Goal: Transaction & Acquisition: Purchase product/service

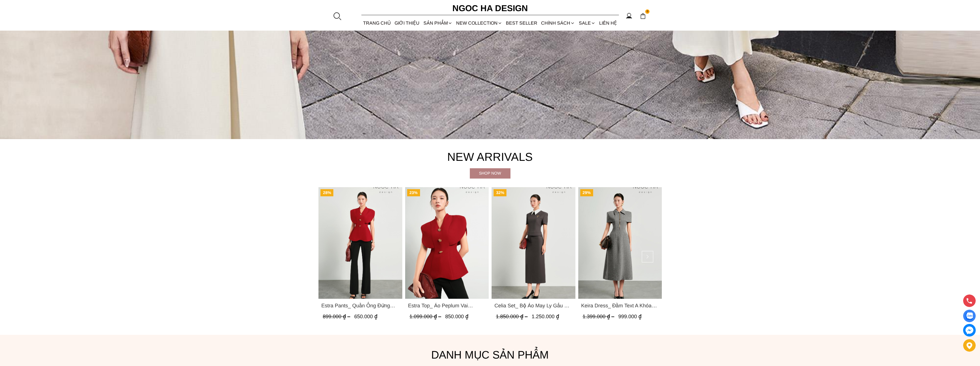
scroll to position [515, 0]
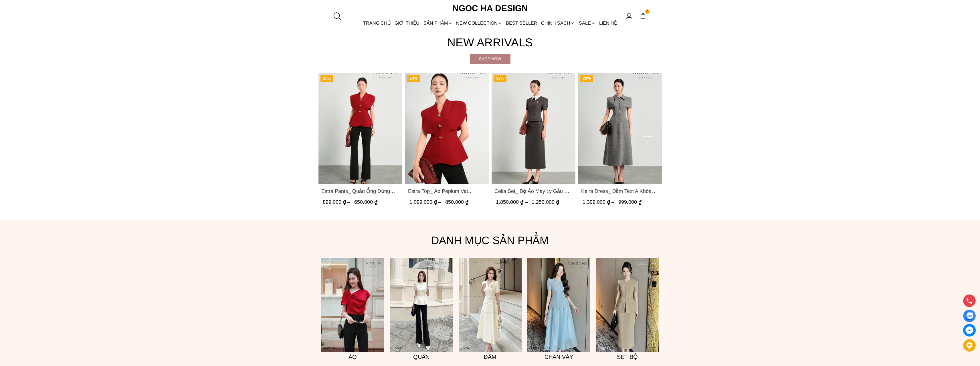
click at [352, 154] on img "Product image - Estra Pants_ Quần Ống Đứng Loe Nhẹ Q070" at bounding box center [360, 129] width 84 height 112
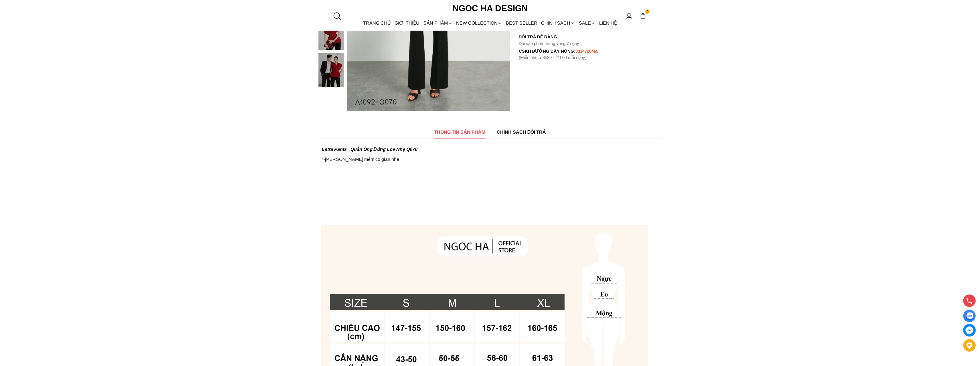
scroll to position [315, 0]
